Goal: Transaction & Acquisition: Purchase product/service

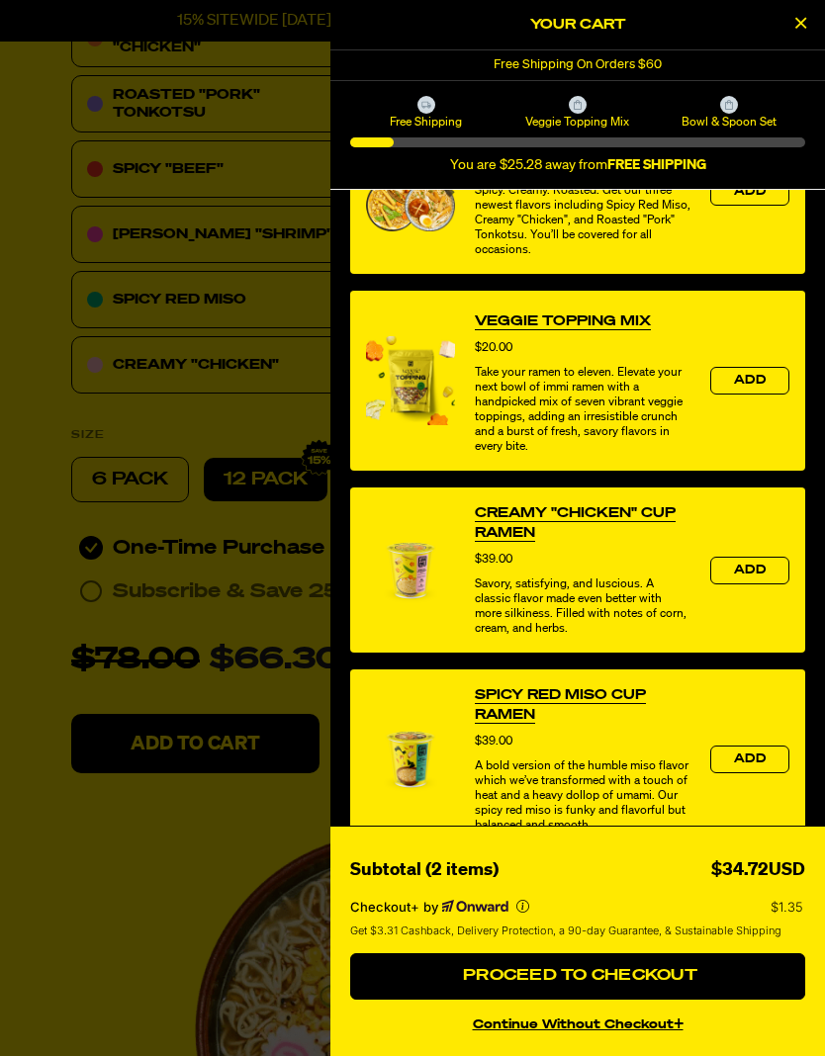
scroll to position [562, 0]
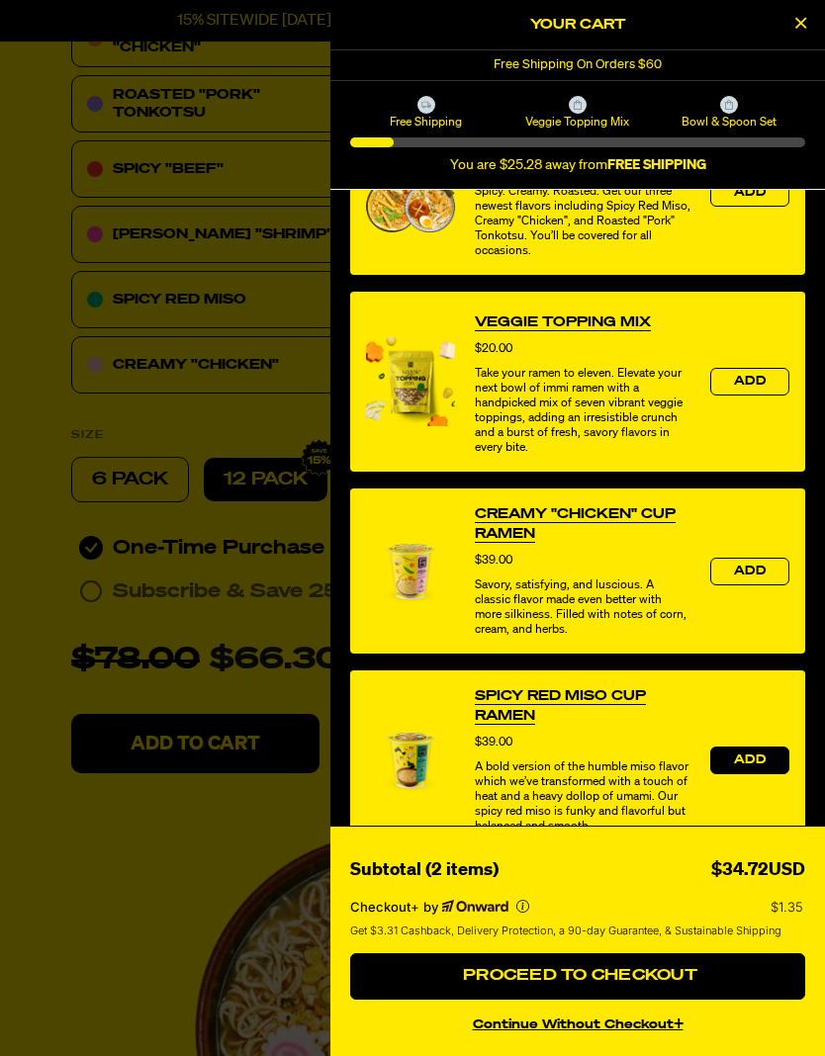
click at [758, 767] on span "Add" at bounding box center [750, 761] width 32 height 12
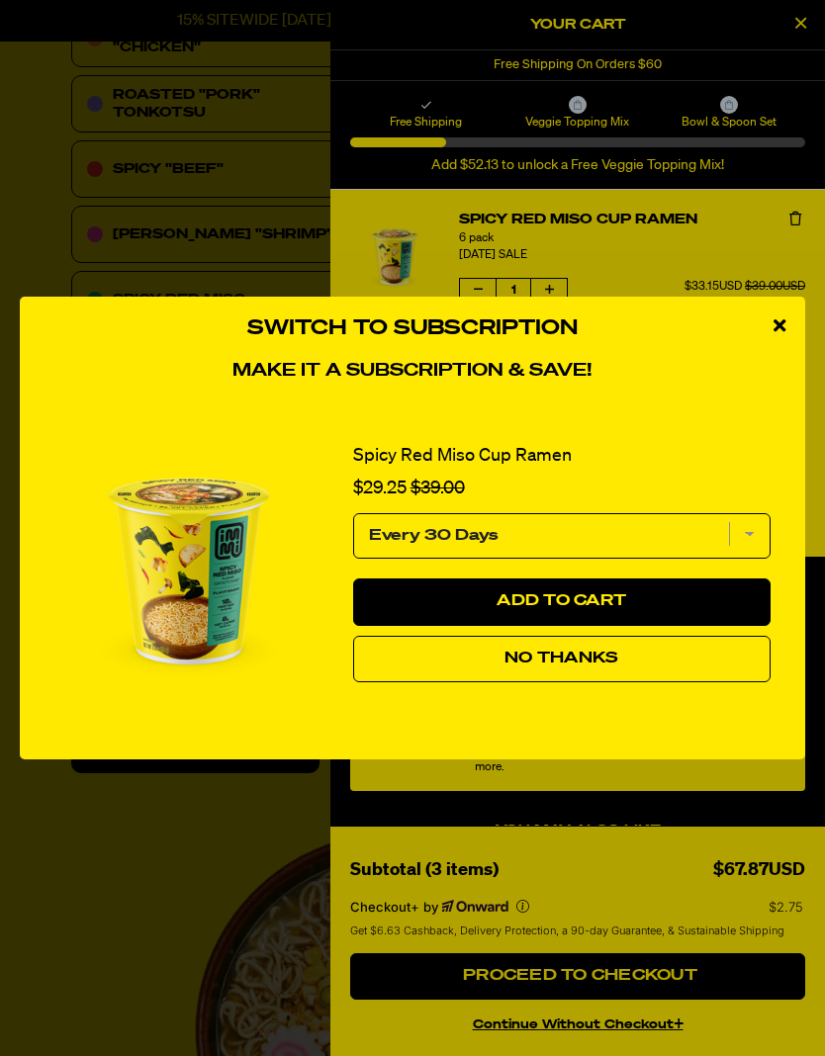
click at [606, 1045] on div "Switch to Subscription Make it a subscription & save! Spicy Red Miso Cup Ramen …" at bounding box center [412, 528] width 825 height 1056
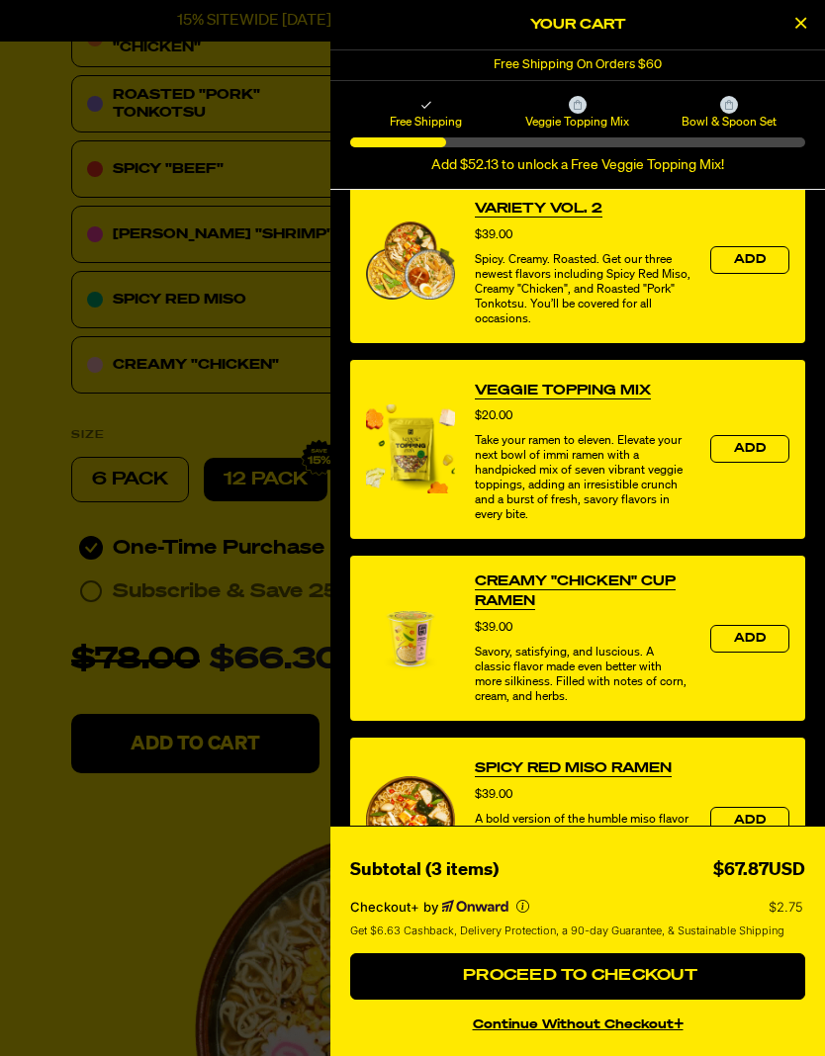
scroll to position [679, 0]
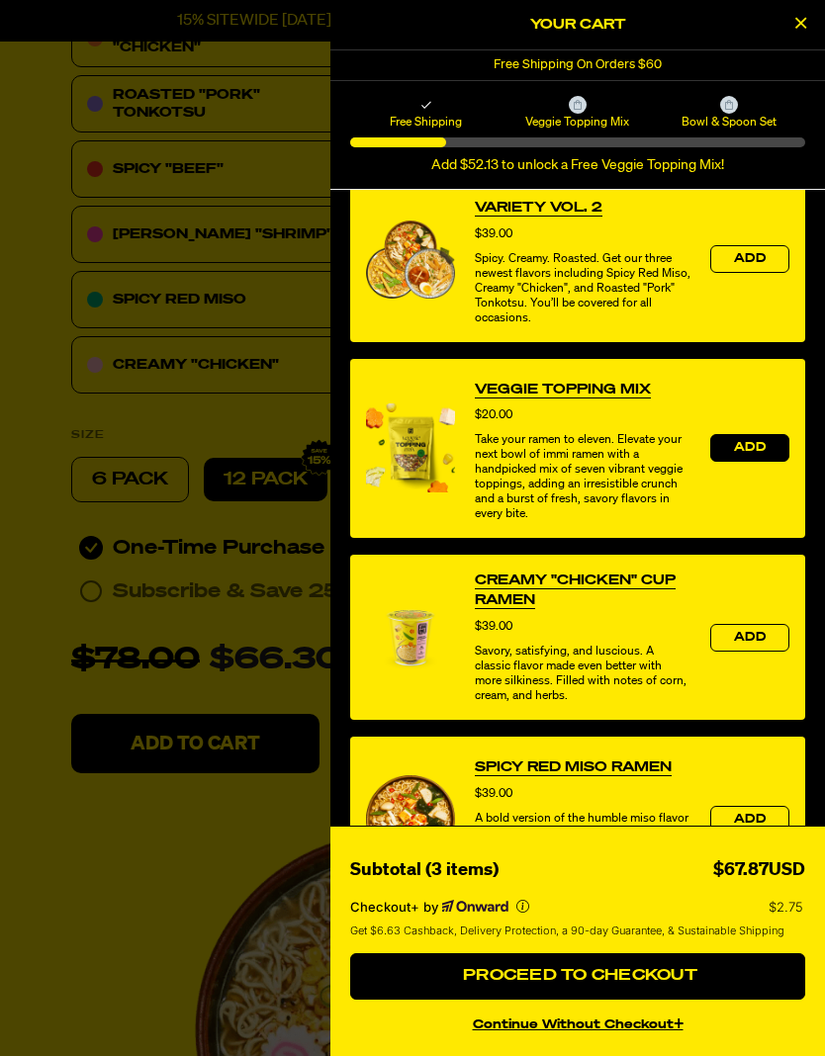
click at [764, 462] on button "Add" at bounding box center [749, 448] width 79 height 28
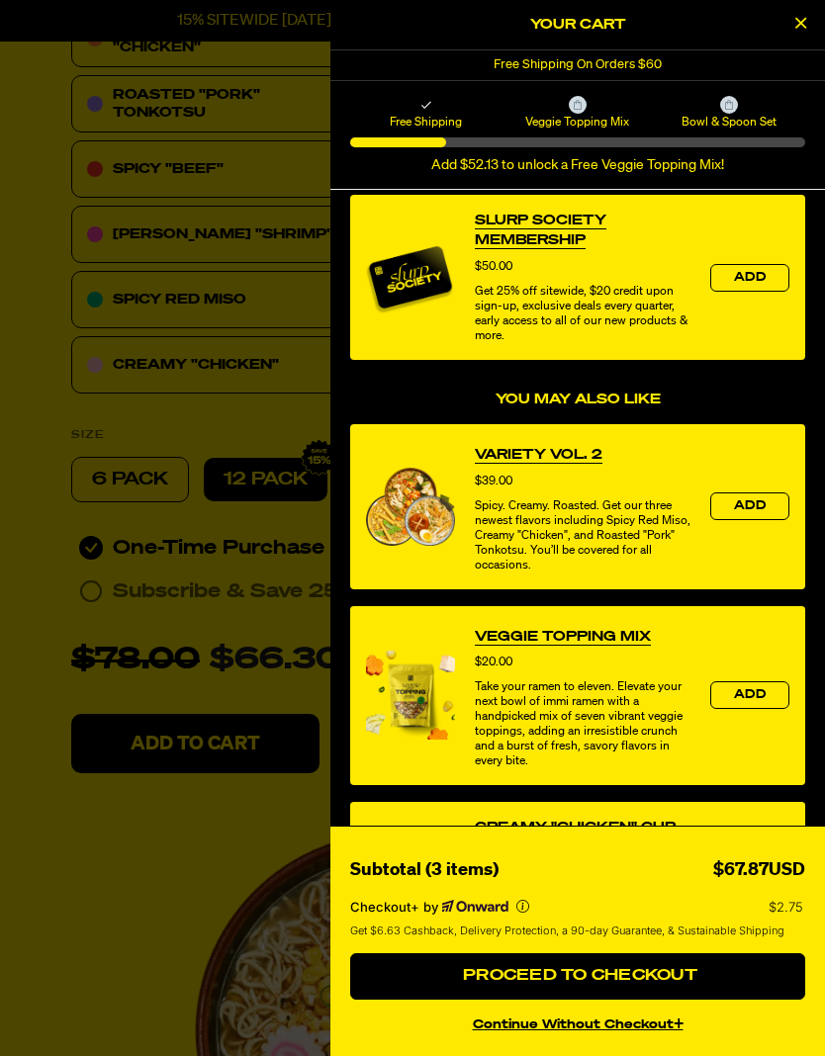
scroll to position [430, 0]
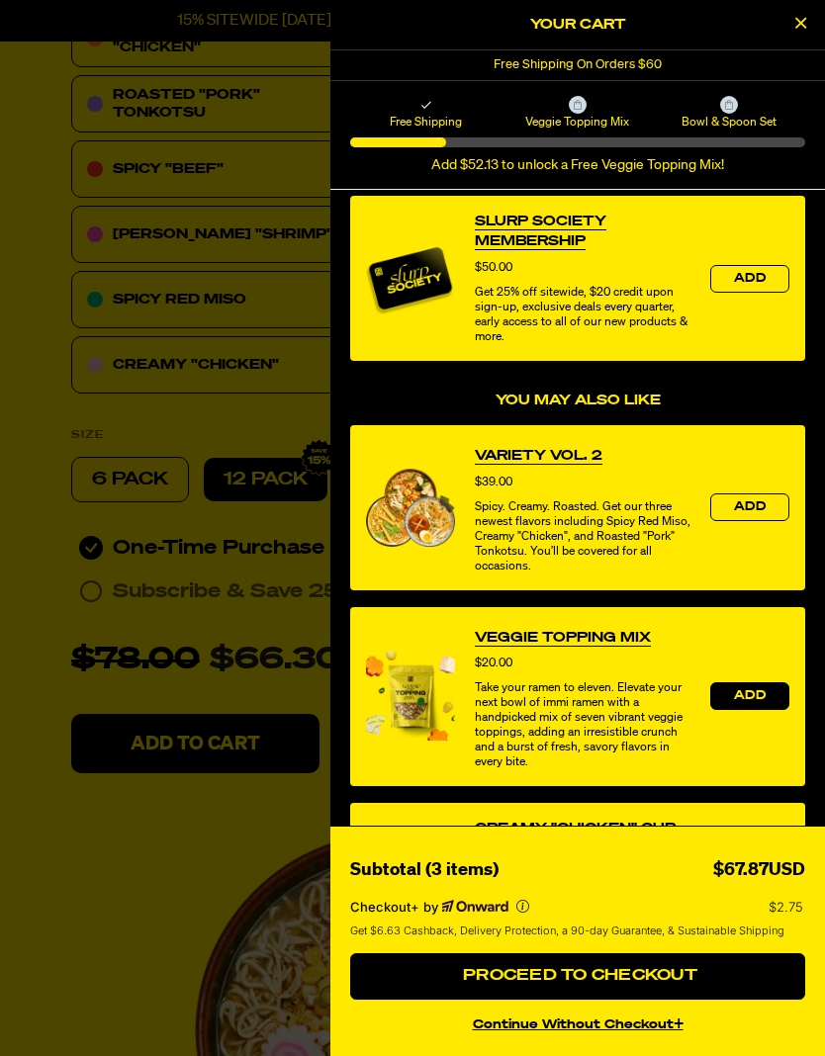
click at [766, 710] on button "Add" at bounding box center [749, 697] width 79 height 28
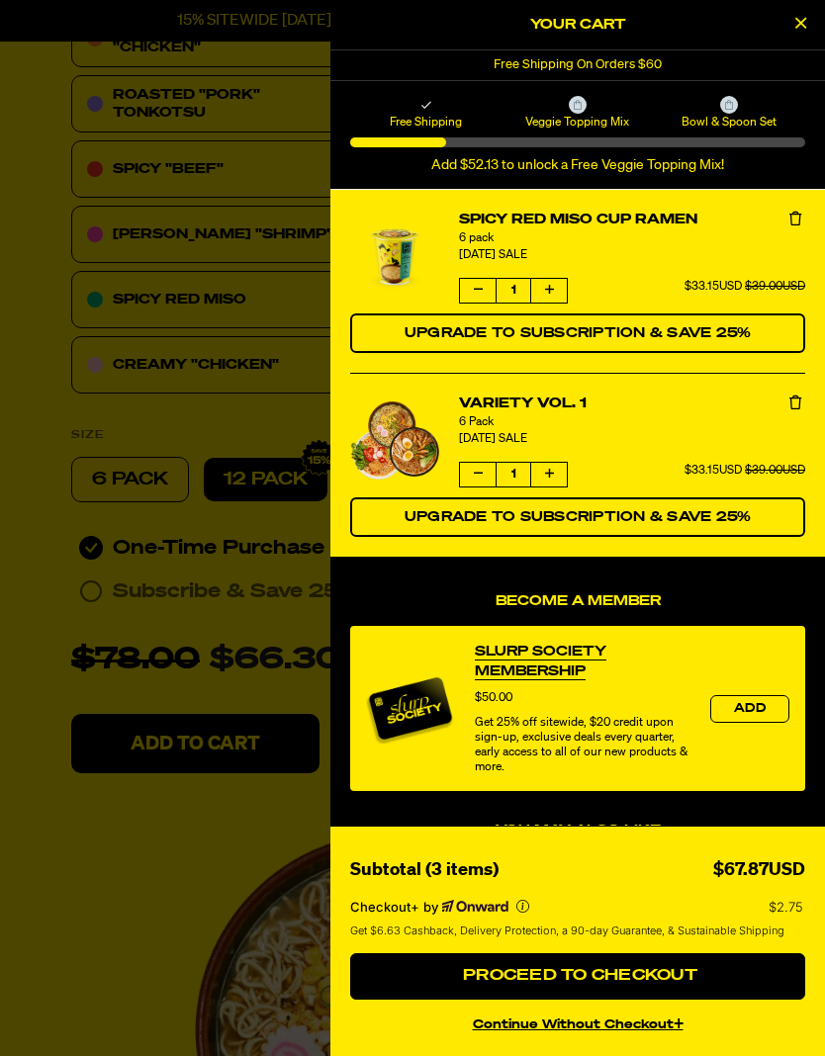
click at [607, 984] on span "Proceed to Checkout" at bounding box center [577, 976] width 239 height 16
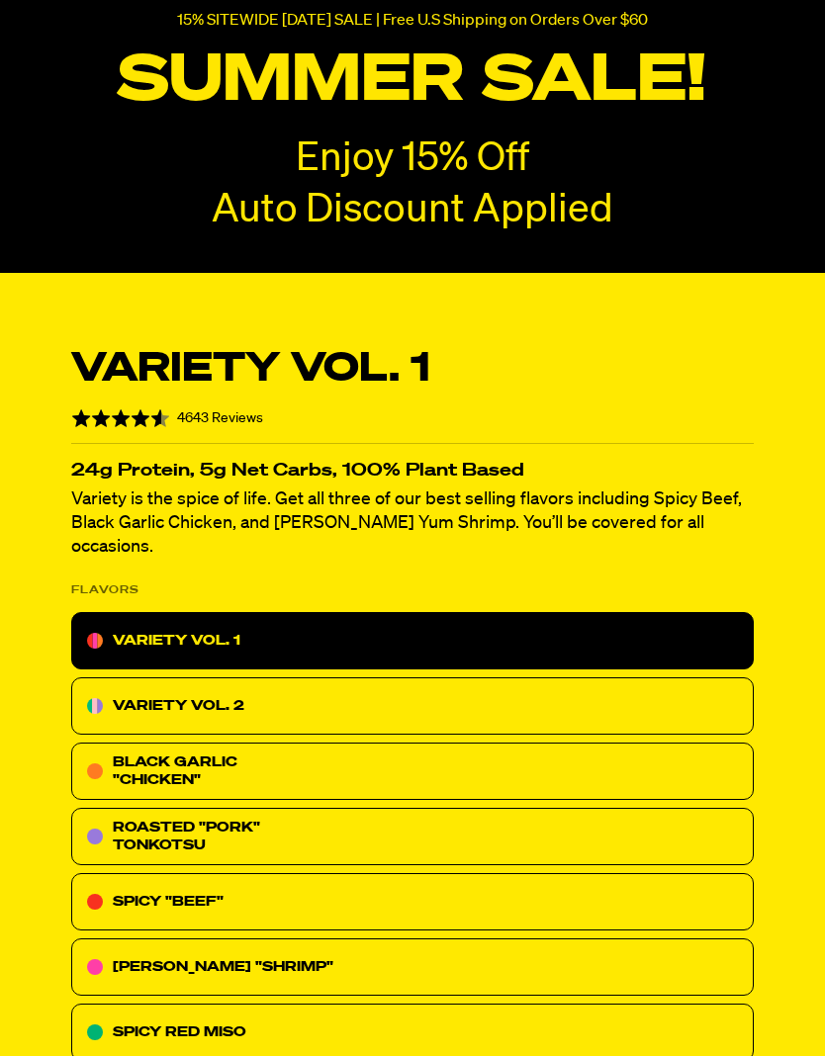
radio input "true"
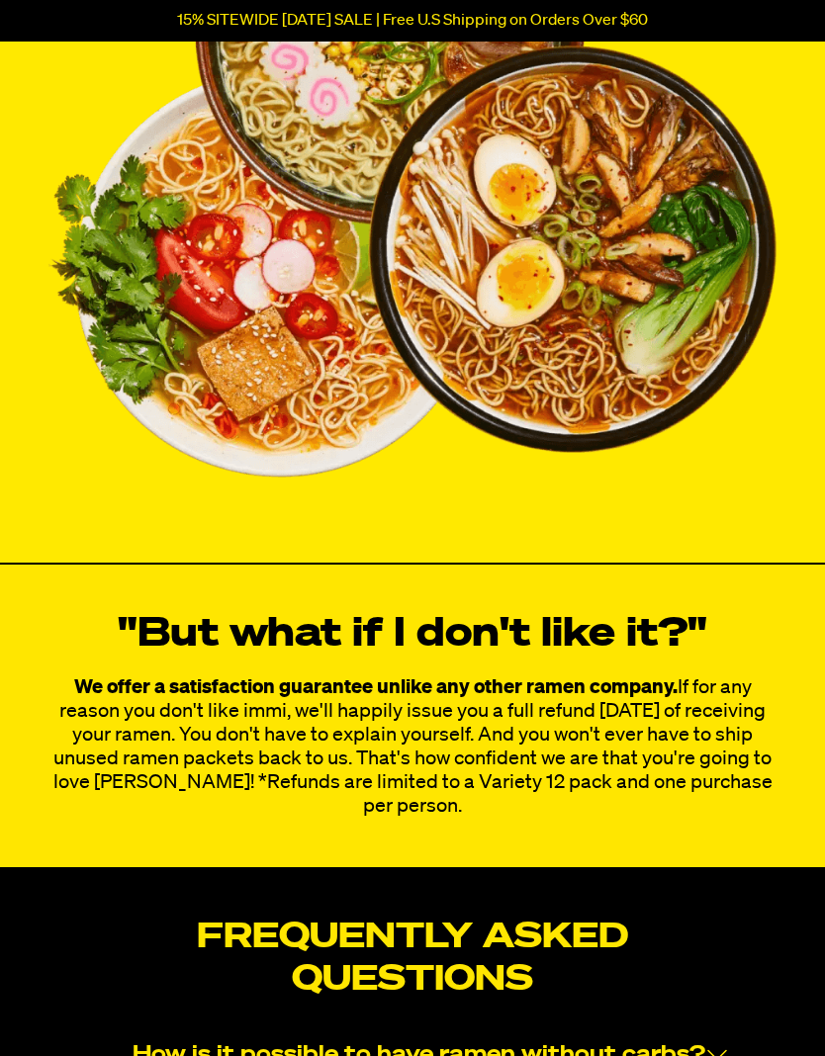
scroll to position [11509, 0]
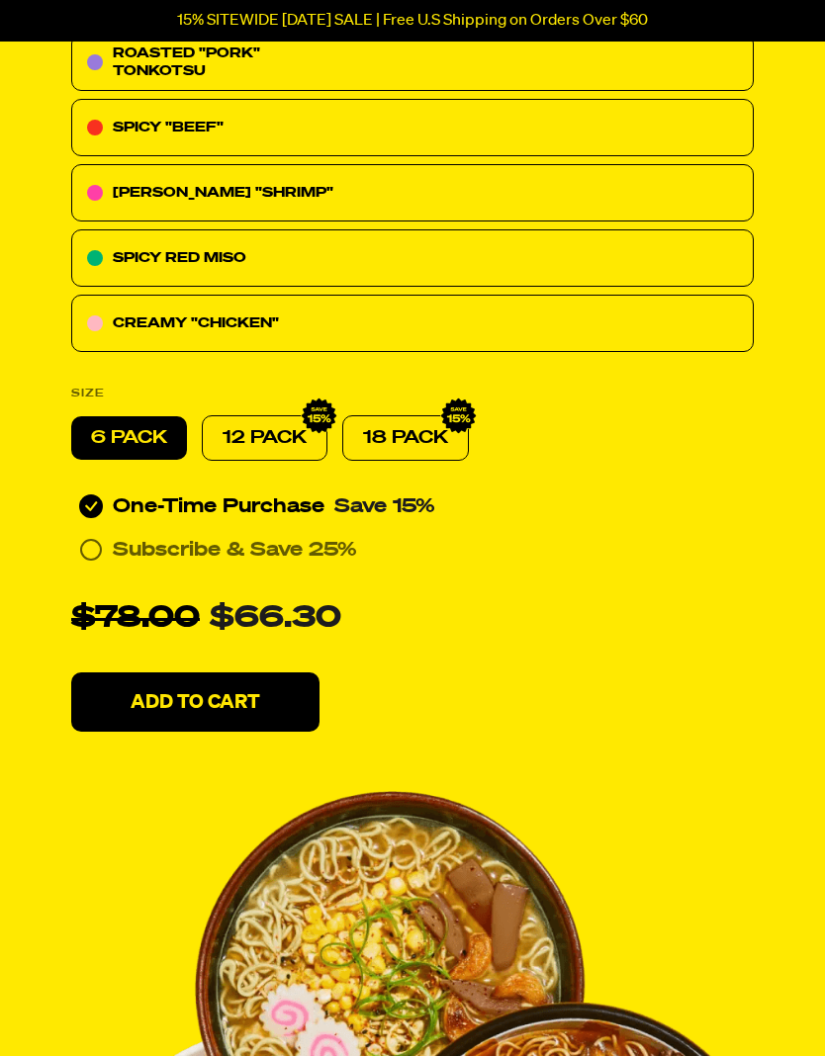
radio input "true"
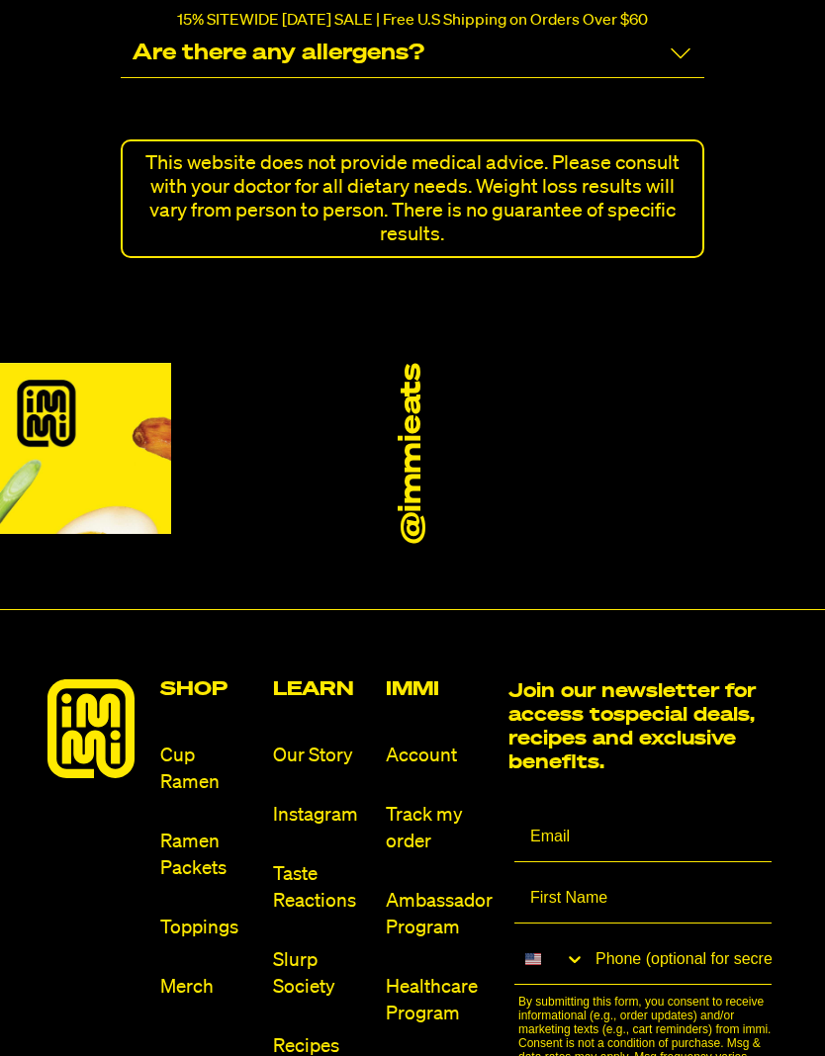
scroll to position [13119, 0]
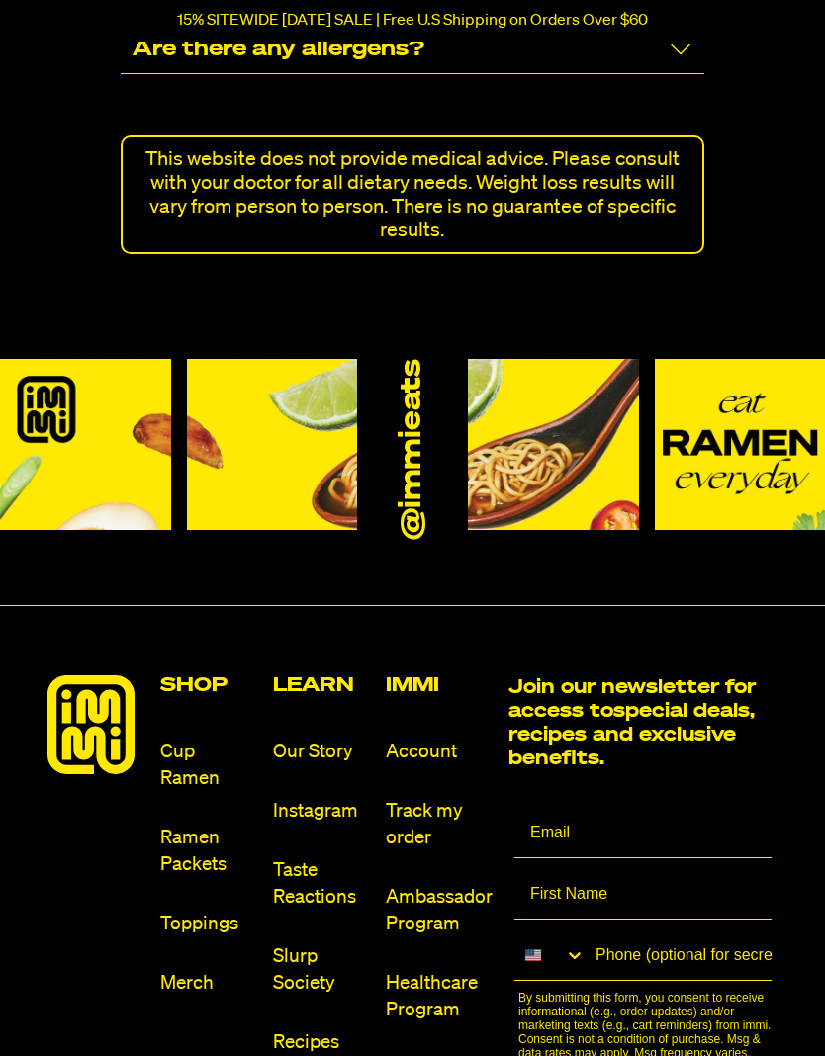
click at [198, 911] on link "Toppings" at bounding box center [208, 924] width 97 height 27
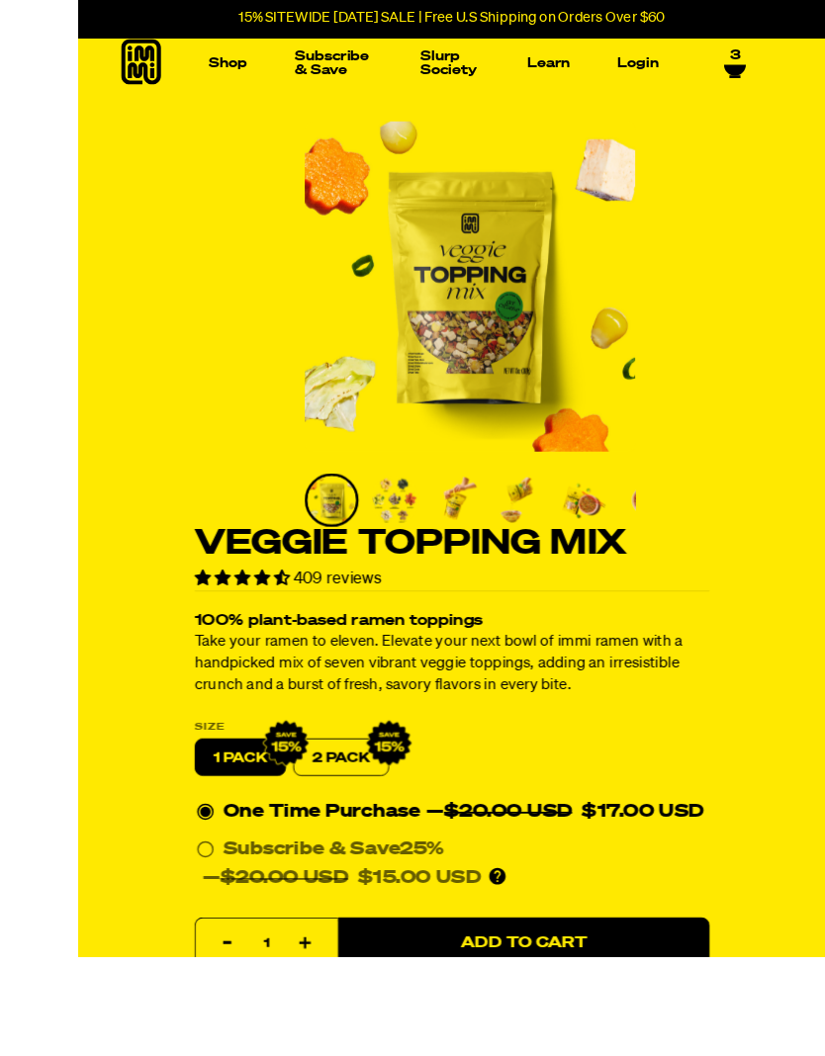
scroll to position [68, 0]
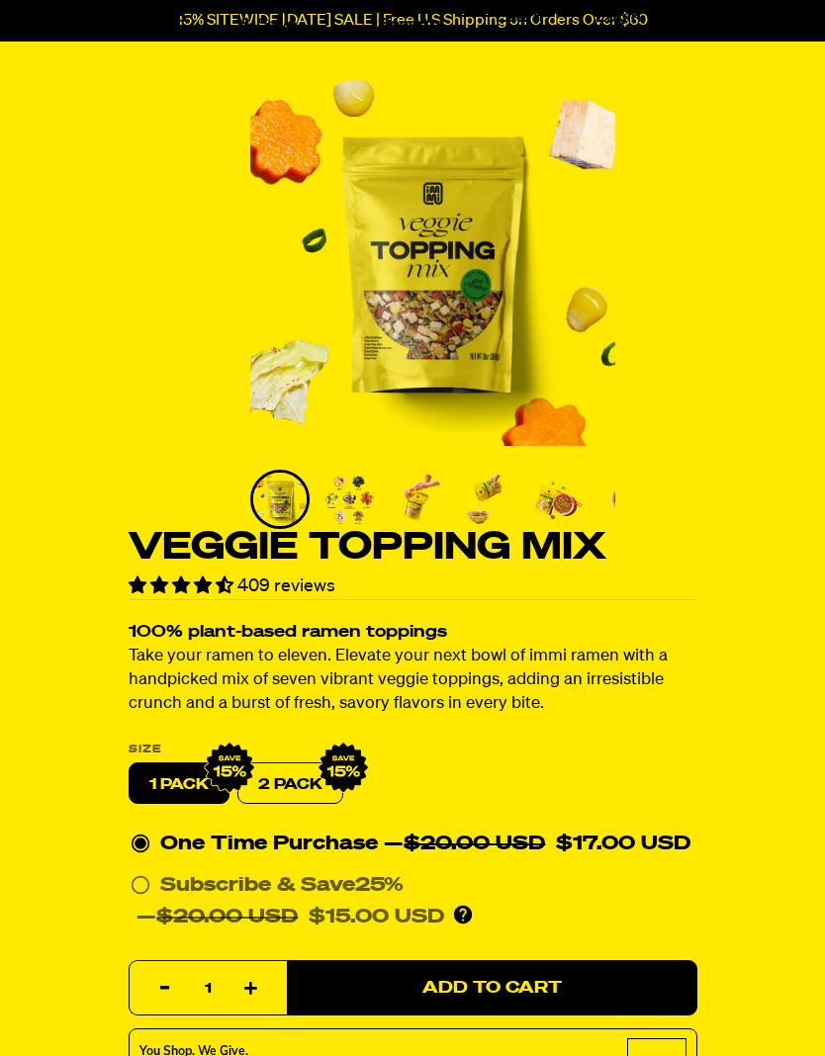
click at [289, 792] on label "2 PACK" at bounding box center [290, 785] width 106 height 42
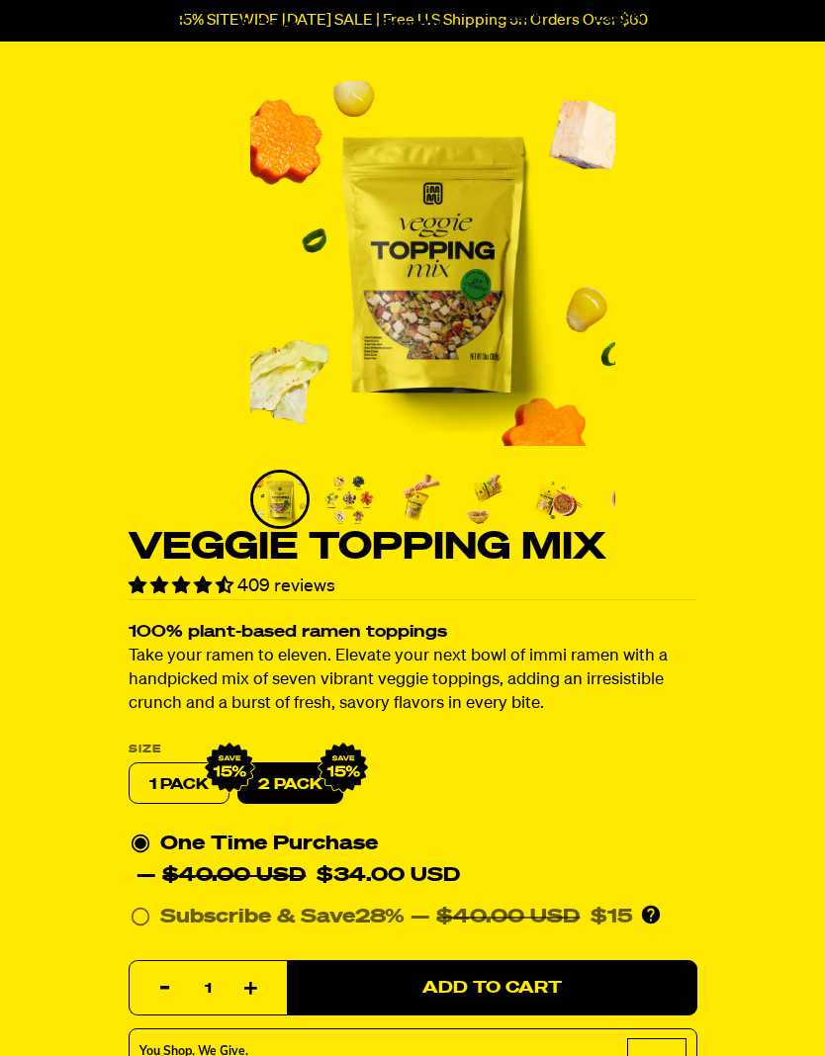
click at [191, 794] on label "1 PACK" at bounding box center [179, 785] width 101 height 42
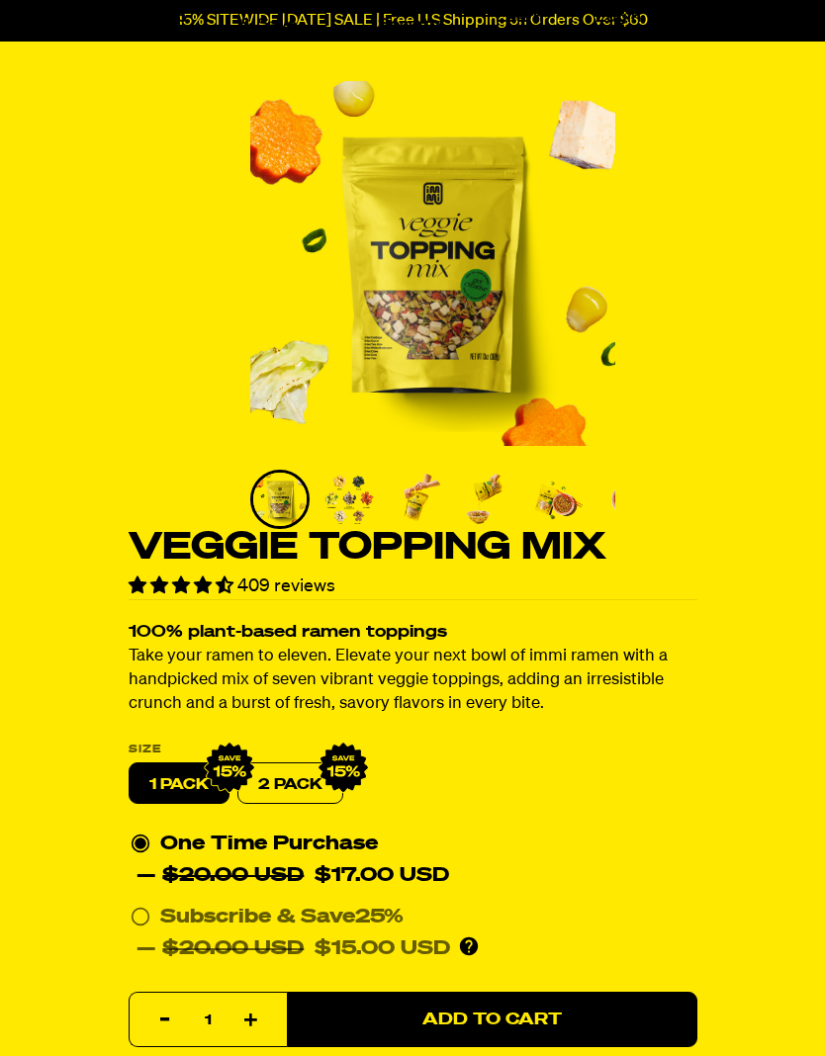
click at [307, 775] on label "2 PACK" at bounding box center [290, 785] width 106 height 42
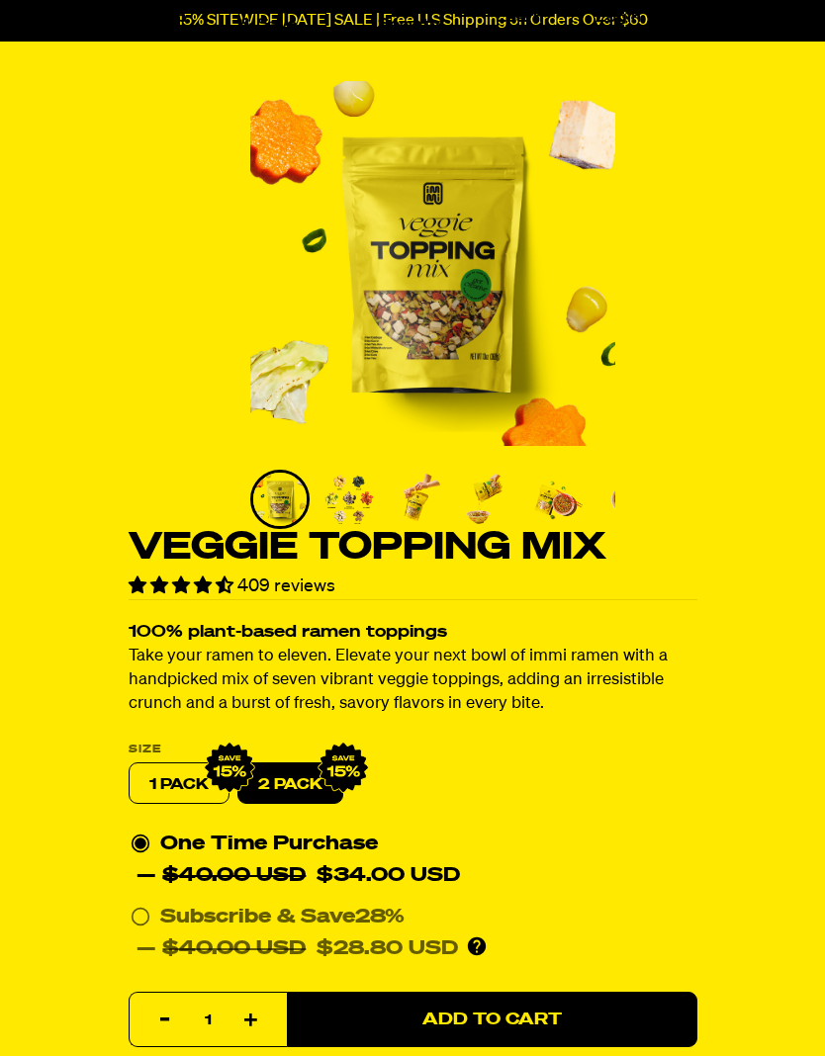
click at [188, 777] on label "1 PACK" at bounding box center [179, 785] width 101 height 42
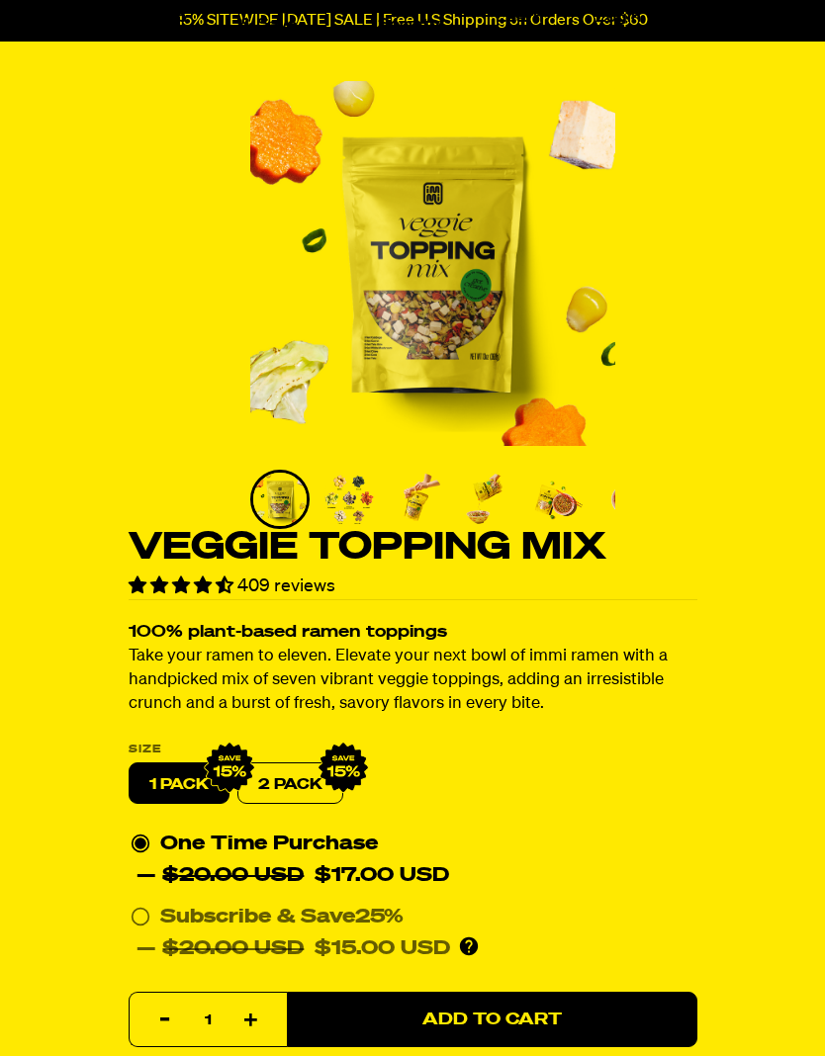
click at [290, 781] on label "2 PACK" at bounding box center [290, 785] width 106 height 42
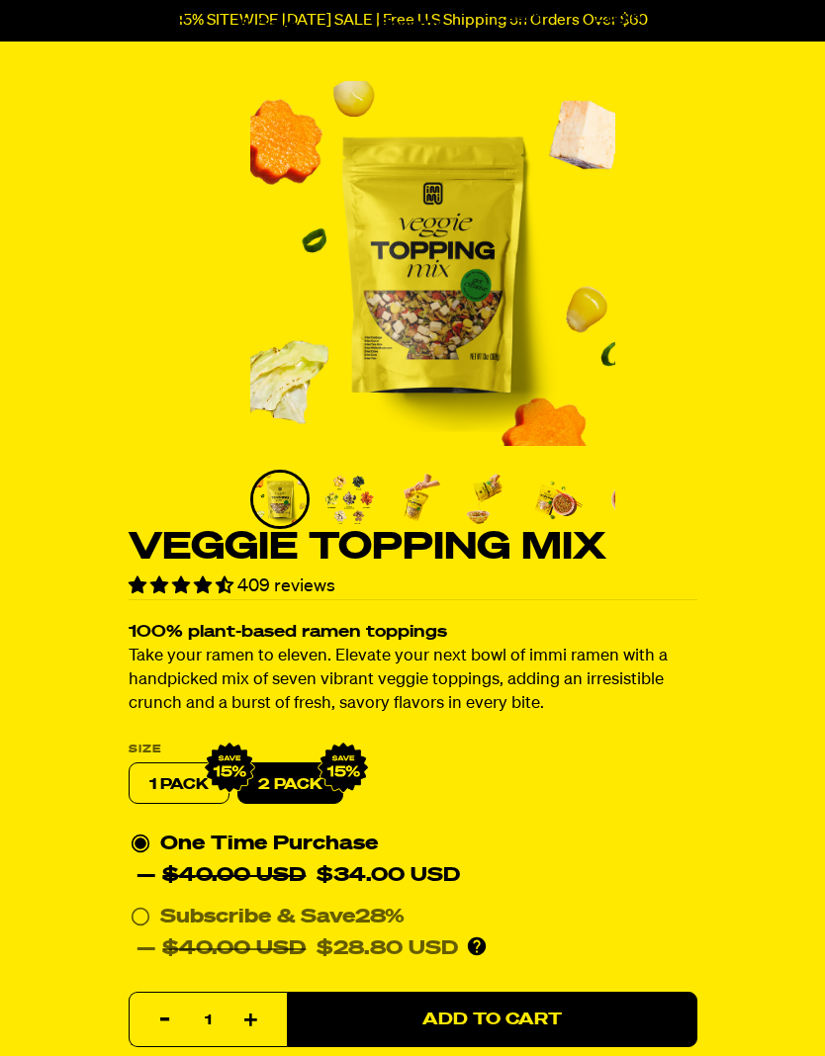
click at [505, 1022] on span "Add to Cart" at bounding box center [491, 1020] width 139 height 17
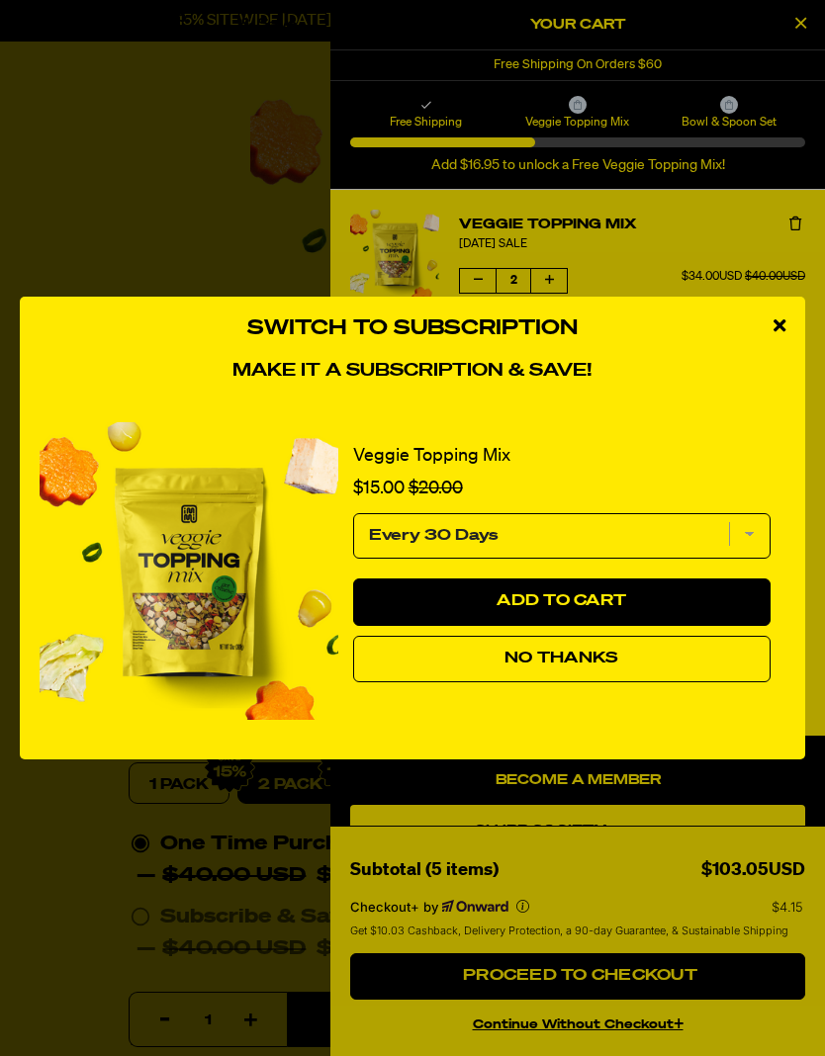
click at [604, 684] on button "No Thanks" at bounding box center [561, 659] width 417 height 47
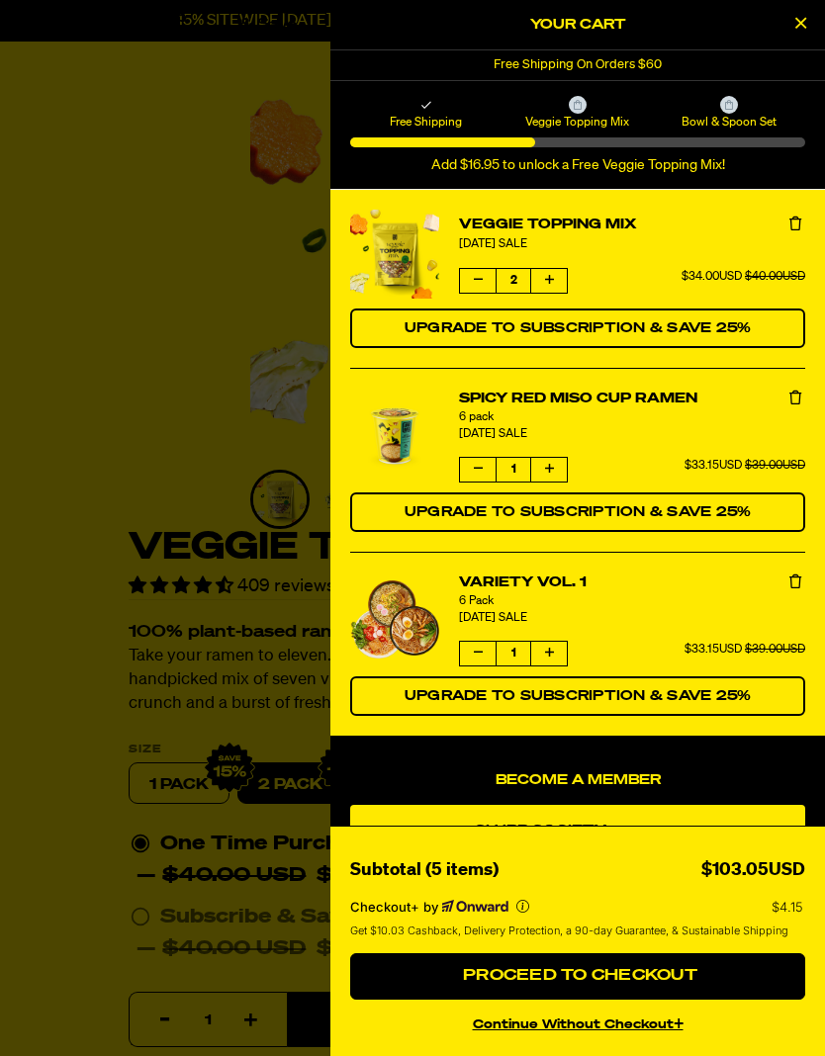
scroll to position [0, 0]
click at [460, 273] on button "Decrease quantity of Veggie Topping Mix" at bounding box center [478, 281] width 36 height 24
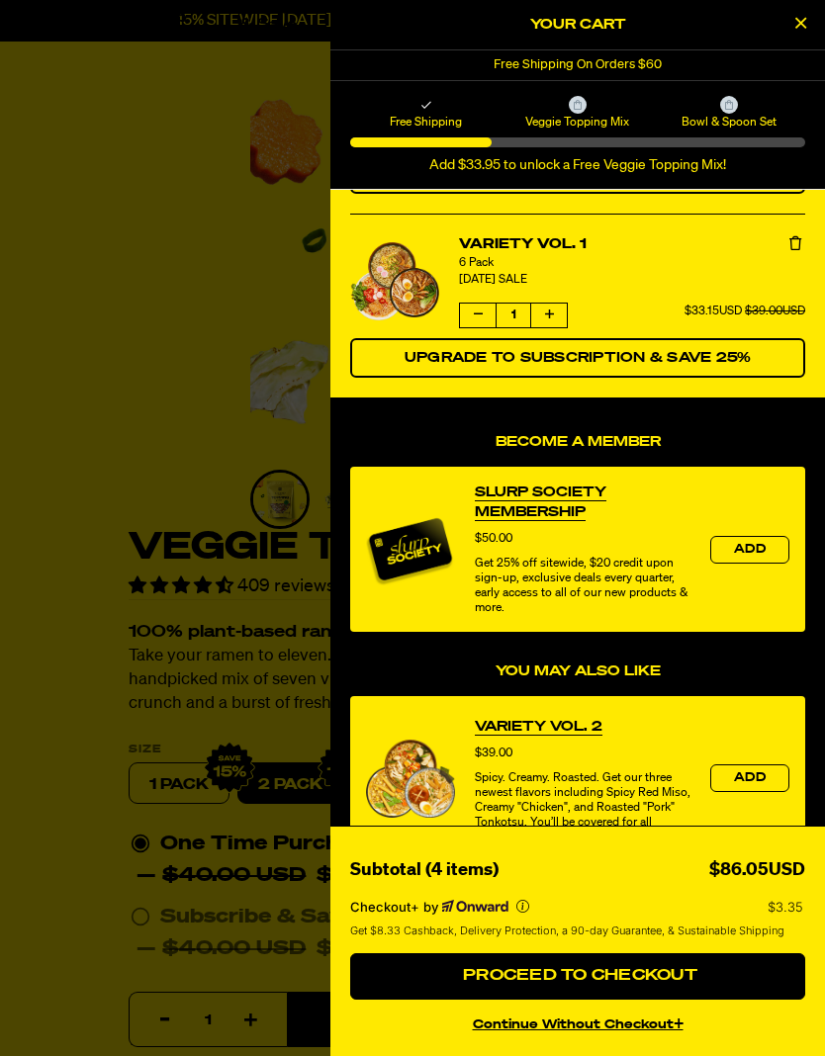
scroll to position [340, 0]
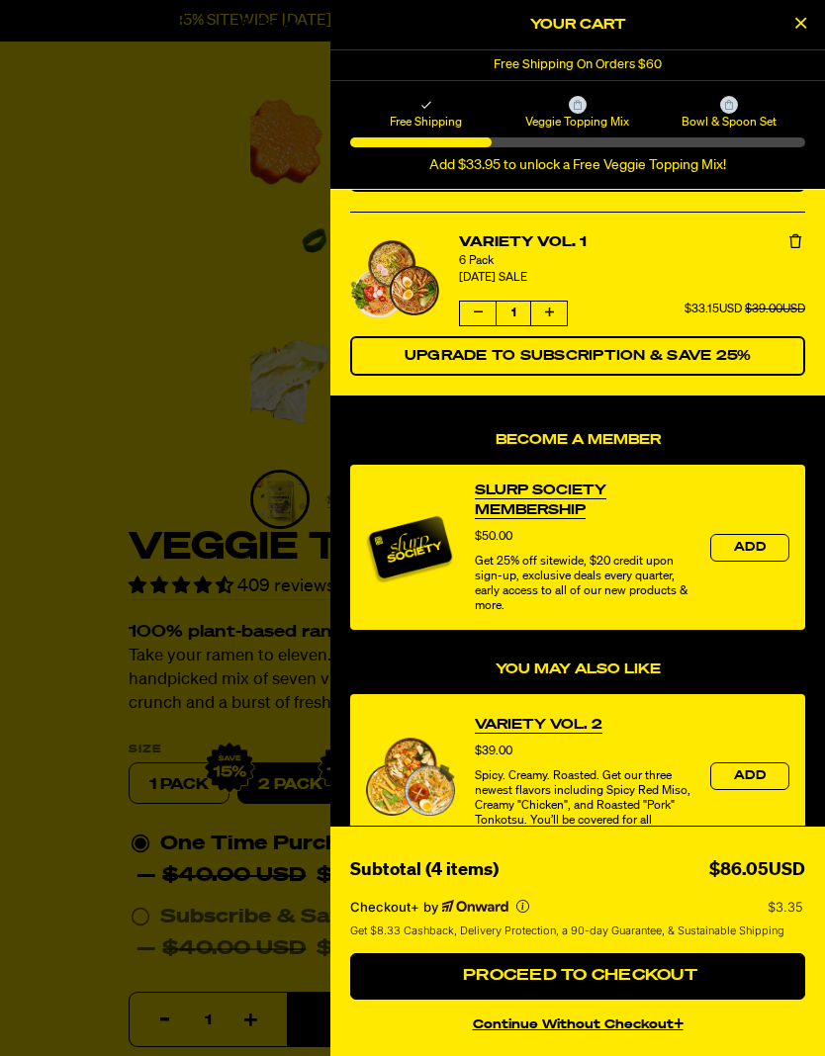
click at [599, 984] on span "Proceed to Checkout" at bounding box center [577, 976] width 239 height 16
